Goal: Task Accomplishment & Management: Complete application form

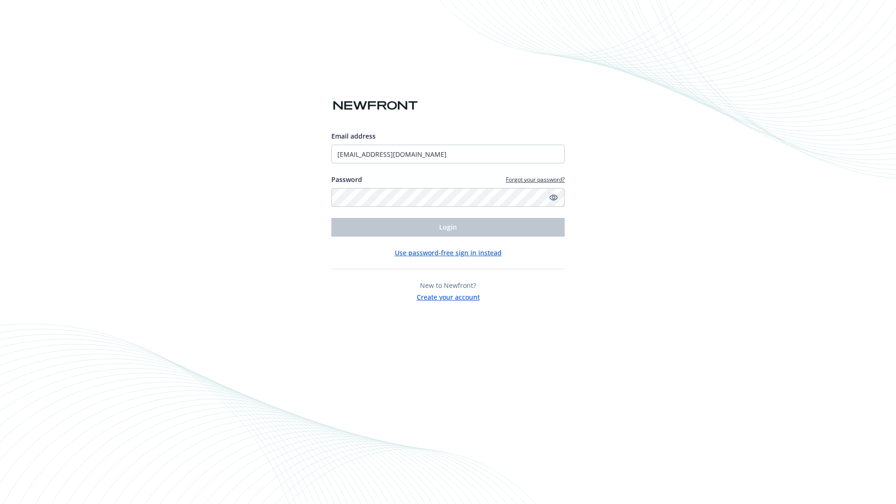
type input "[EMAIL_ADDRESS][DOMAIN_NAME]"
click at [448, 227] on span "Login" at bounding box center [448, 227] width 18 height 9
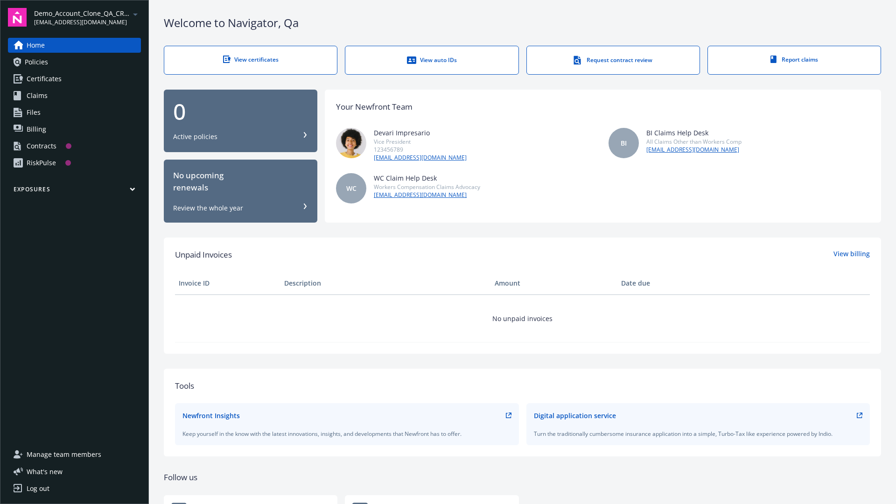
click at [87, 17] on span "Demo_Account_Clone_QA_CR_Tests_Prospect" at bounding box center [82, 13] width 96 height 10
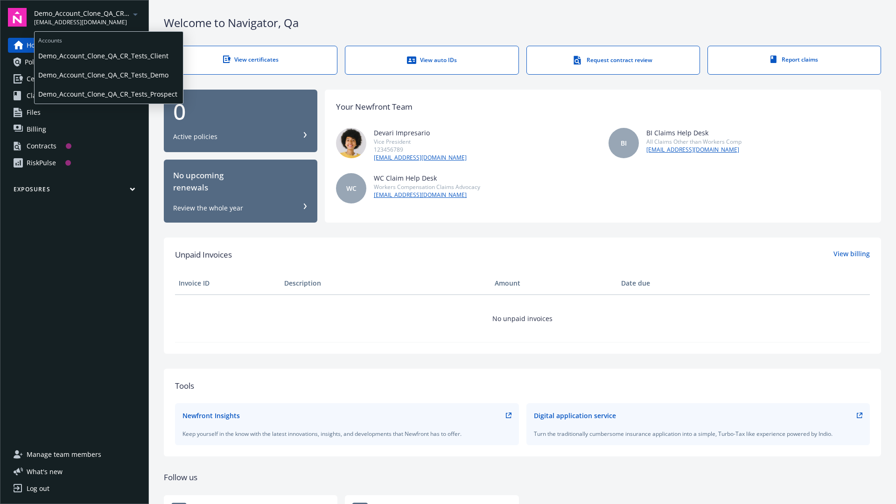
click at [108, 56] on span "Demo_Account_Clone_QA_CR_Tests_Client" at bounding box center [108, 55] width 141 height 19
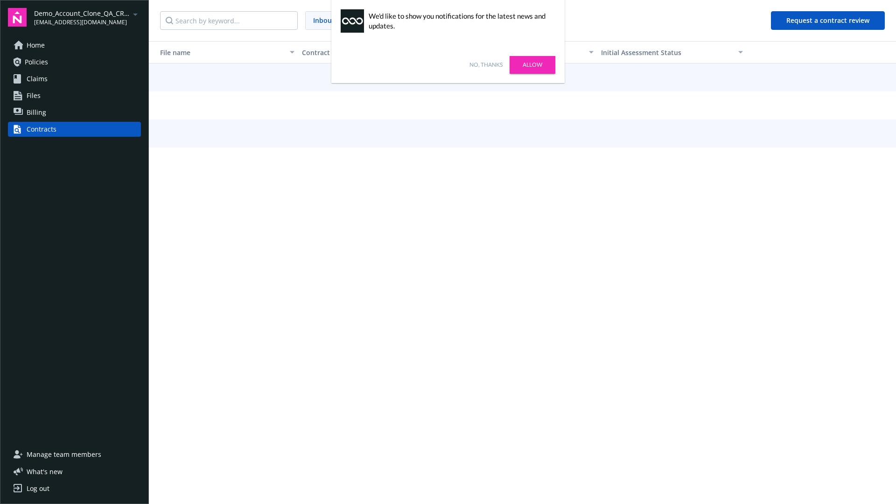
click at [486, 65] on link "No, thanks" at bounding box center [486, 65] width 33 height 8
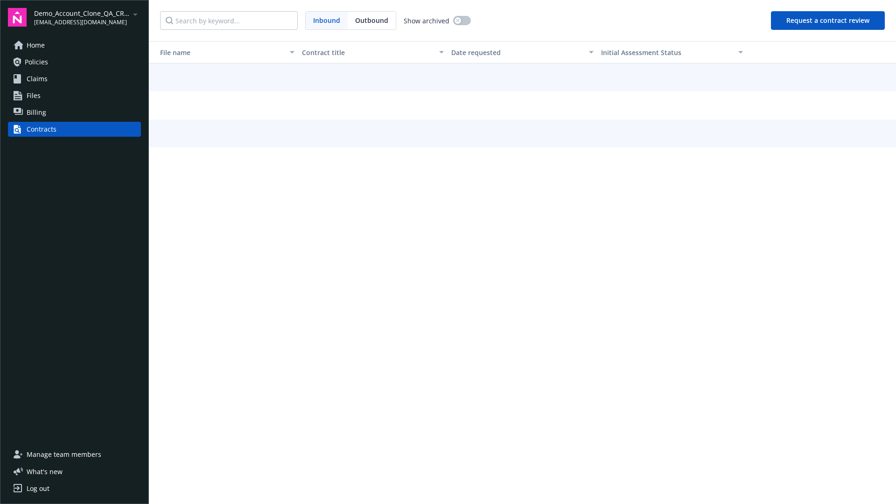
click at [829, 21] on button "Request a contract review" at bounding box center [828, 20] width 114 height 19
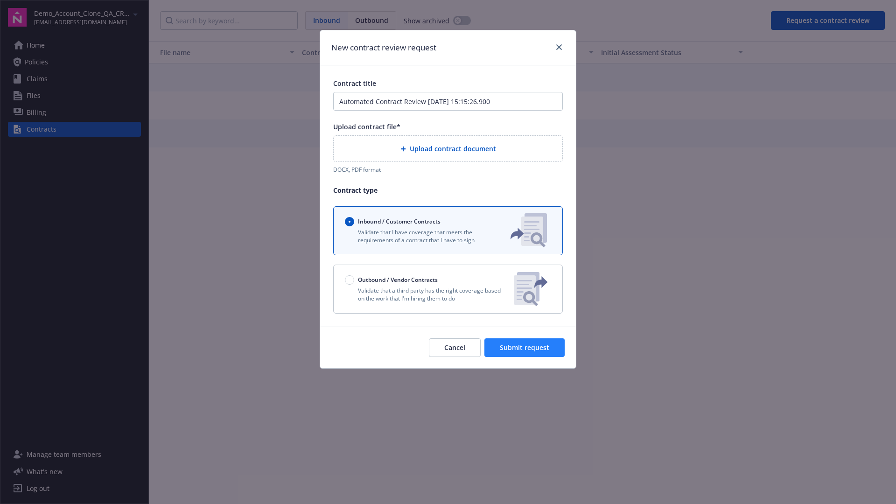
type input "Automated Contract Review [DATE] 15:15:26.900"
click at [448, 289] on p "Validate that a third party has the right coverage based on the work that I'm h…" at bounding box center [426, 295] width 162 height 16
radio input "false"
radio input "true"
click at [525, 352] on span "Submit request" at bounding box center [524, 347] width 49 height 9
